Goal: Task Accomplishment & Management: Complete application form

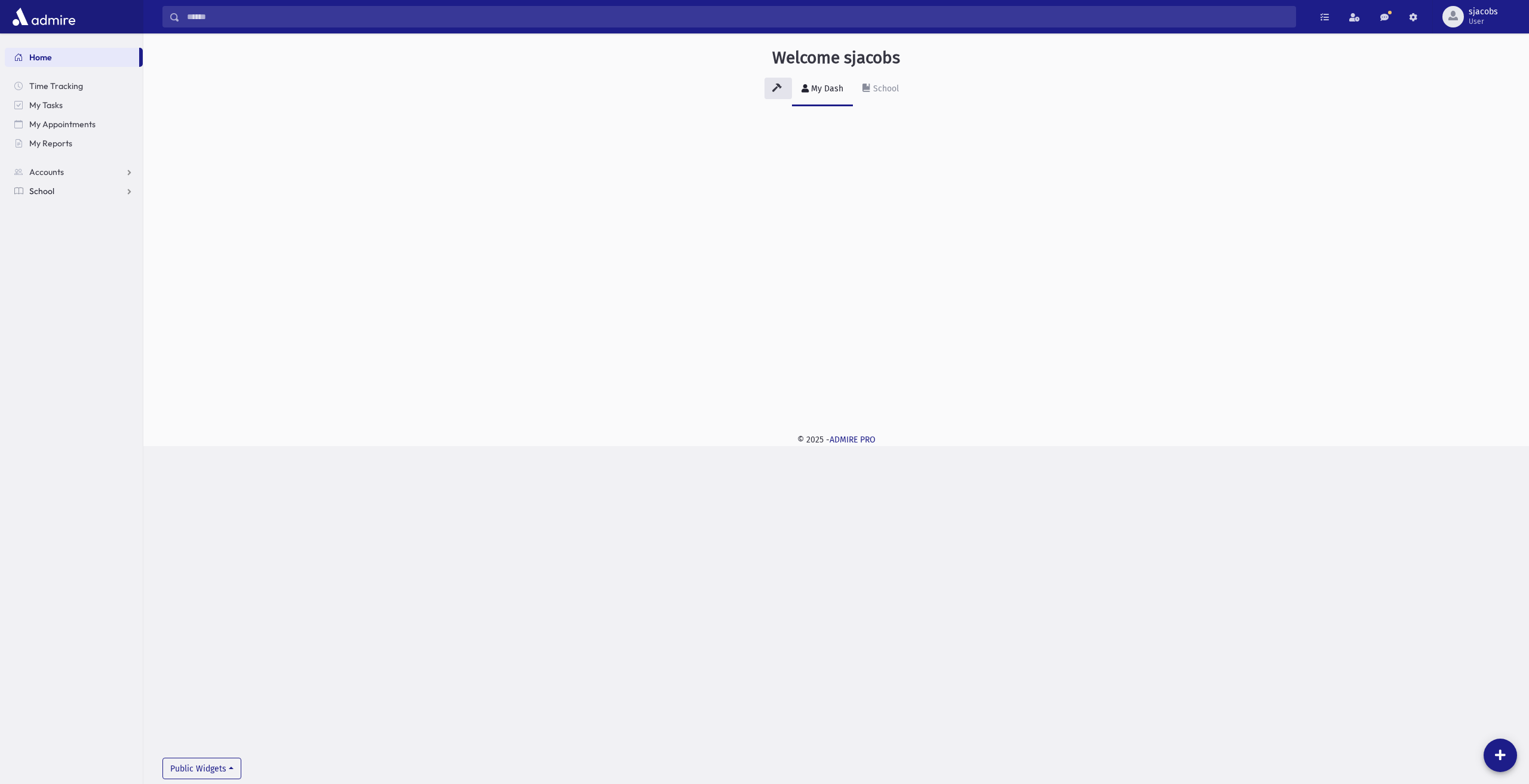
click at [54, 195] on span "School" at bounding box center [42, 191] width 25 height 10
click at [71, 231] on span "Attendance" at bounding box center [57, 229] width 44 height 10
click at [71, 251] on link "Entry" at bounding box center [73, 249] width 138 height 19
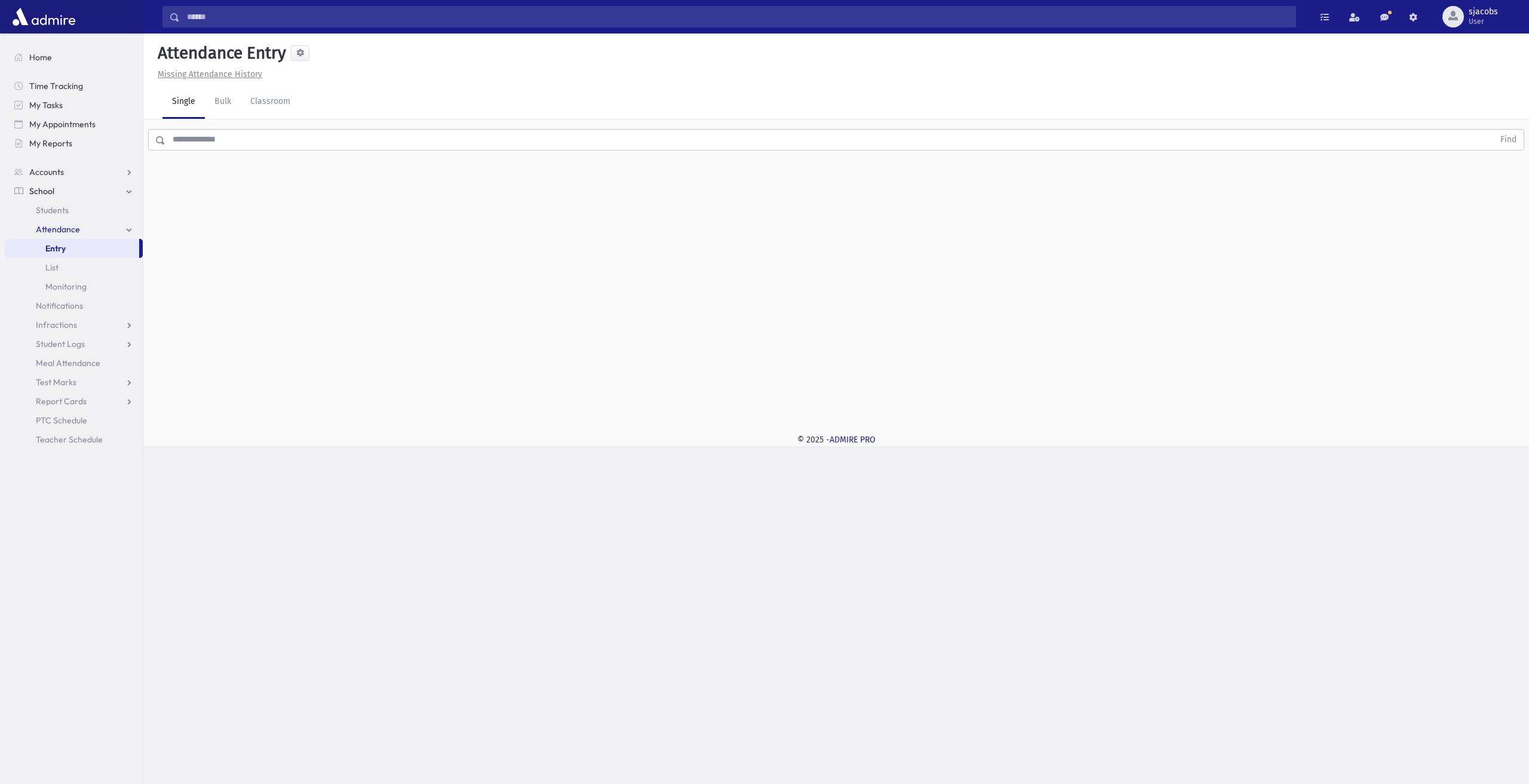
click at [273, 142] on input "text" at bounding box center [829, 139] width 1329 height 22
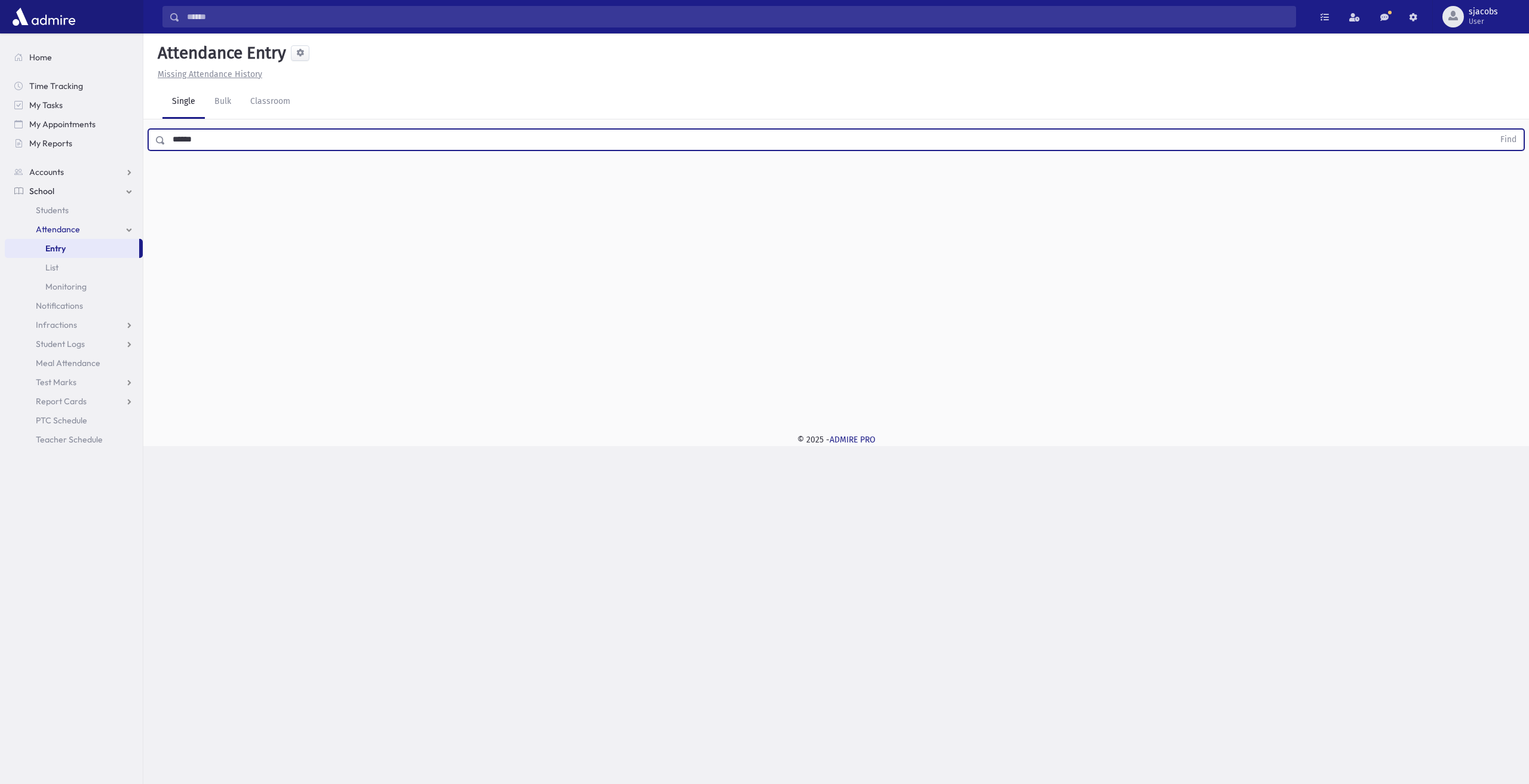
type input "******"
click at [1493, 130] on button "Find" at bounding box center [1508, 139] width 30 height 20
drag, startPoint x: 709, startPoint y: 184, endPoint x: 778, endPoint y: 185, distance: 69.0
click at [708, 184] on label "Late Late" at bounding box center [715, 178] width 32 height 22
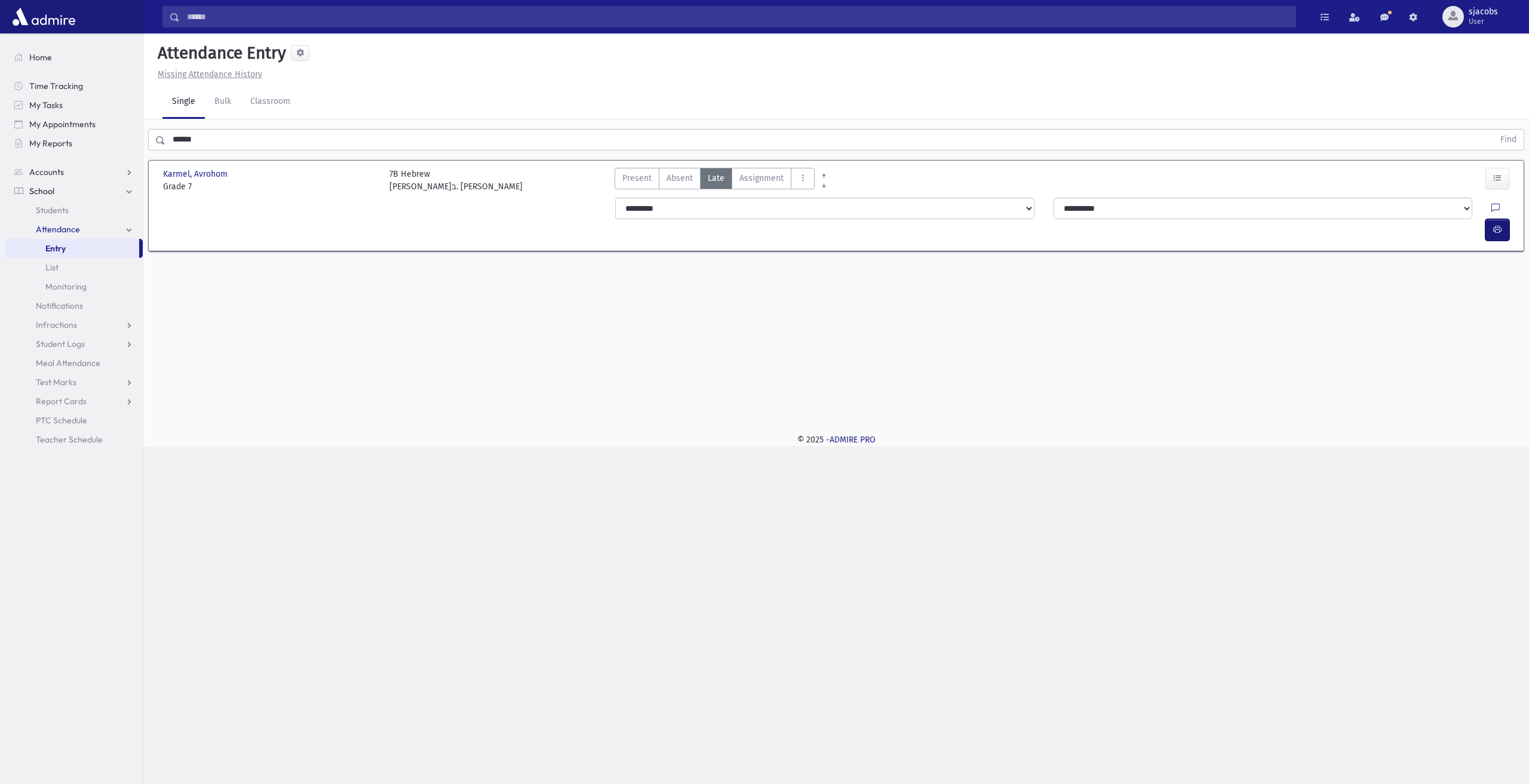
click at [1500, 219] on button "button" at bounding box center [1497, 230] width 23 height 22
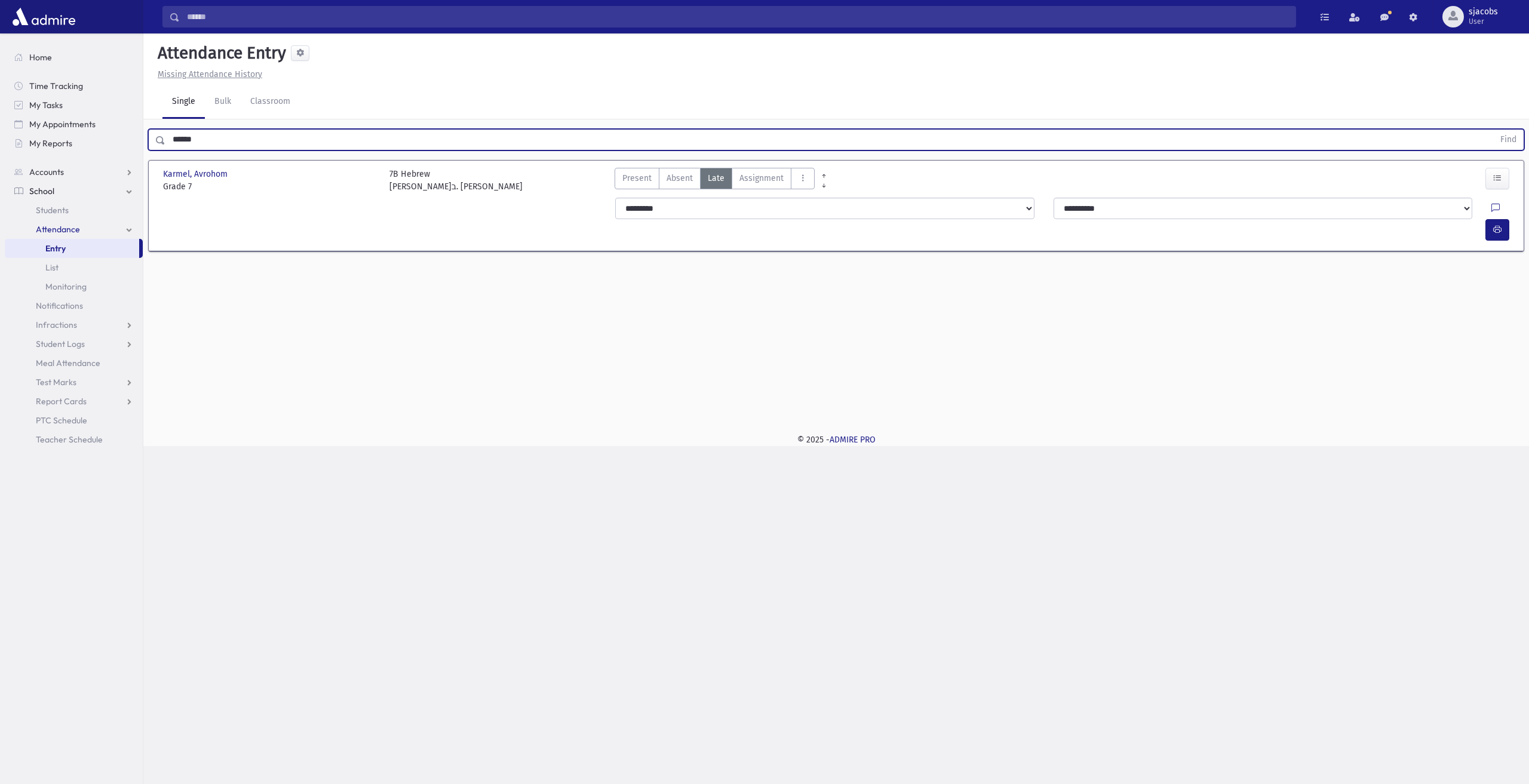
drag, startPoint x: 277, startPoint y: 134, endPoint x: 0, endPoint y: 139, distance: 277.0
click at [0, 139] on div "Search Results All Accounts" at bounding box center [764, 392] width 1529 height 784
type input "**********"
click at [1493, 130] on button "Find" at bounding box center [1508, 139] width 30 height 20
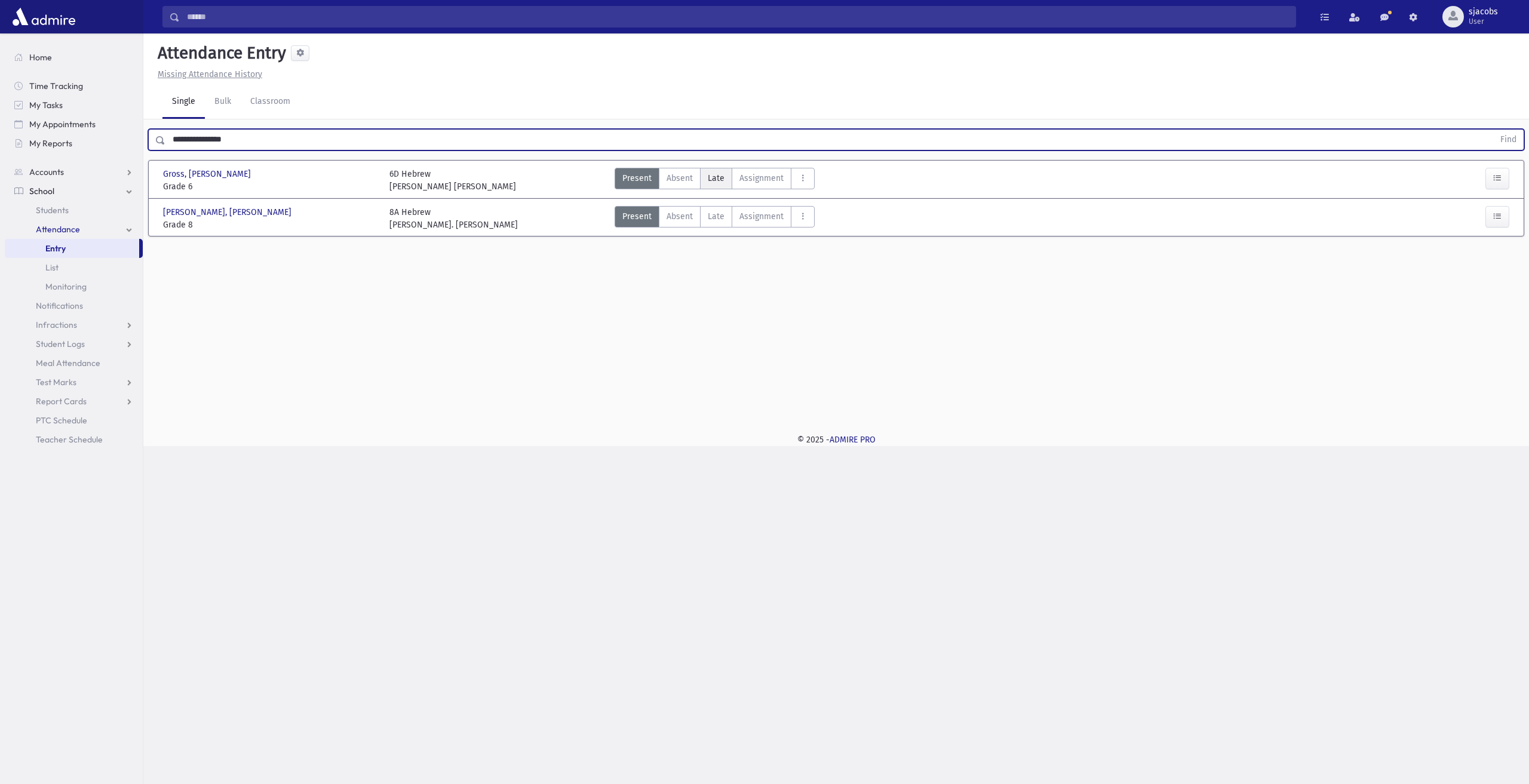
click at [707, 169] on label "Late Late" at bounding box center [715, 178] width 32 height 22
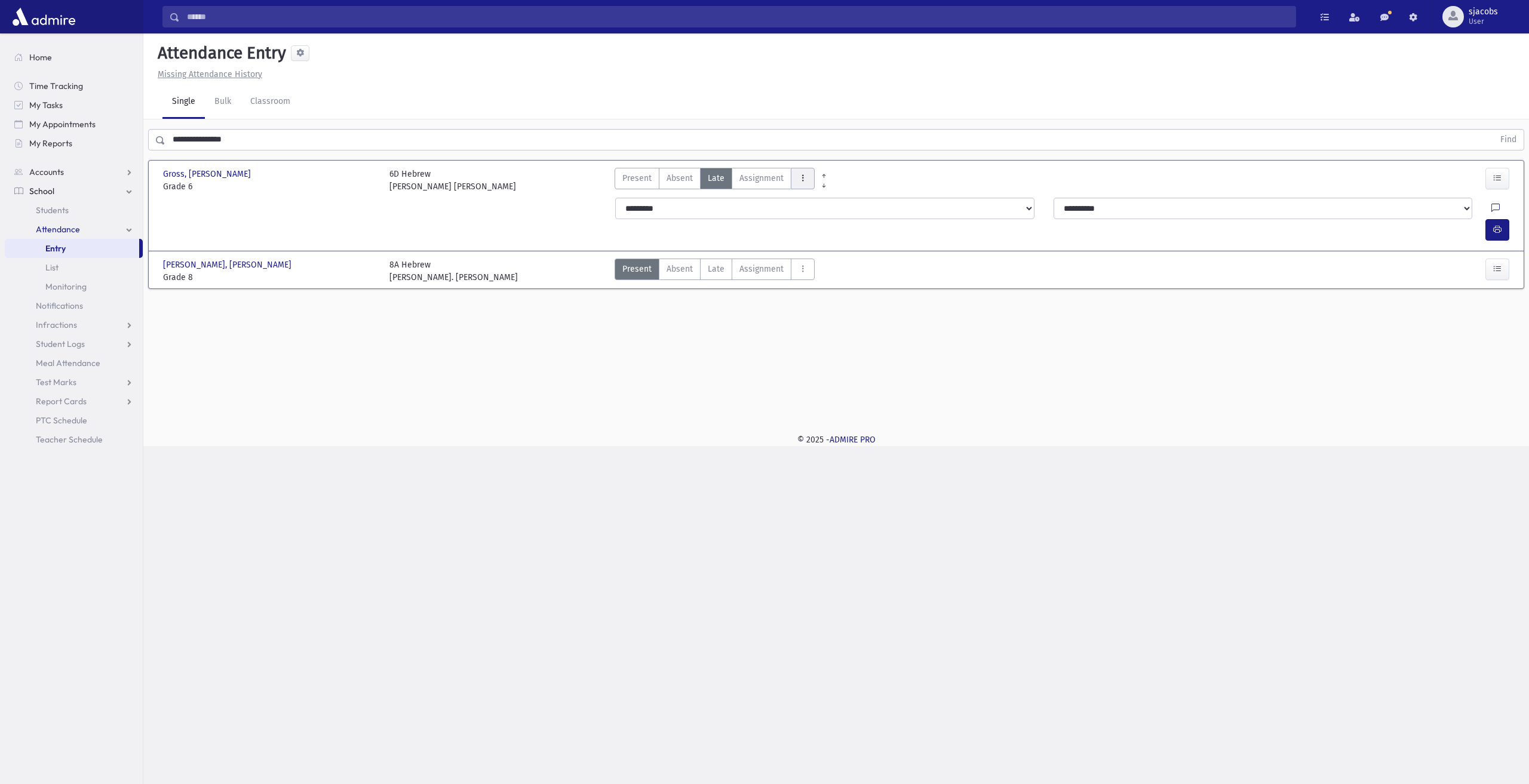
click at [808, 176] on button "AttTypes" at bounding box center [802, 178] width 23 height 22
click at [859, 344] on span "late to class" at bounding box center [846, 340] width 91 height 12
click at [1497, 224] on icon "button" at bounding box center [1498, 230] width 9 height 10
